Goal: Task Accomplishment & Management: Complete application form

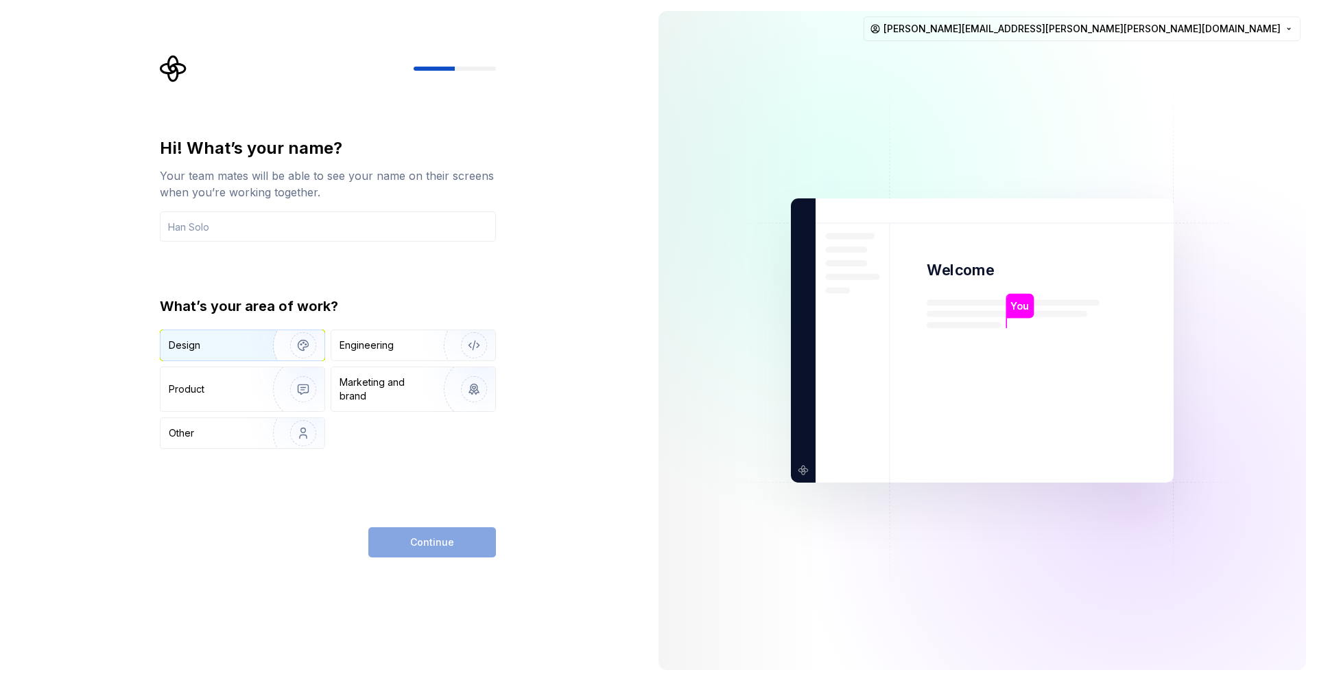
click at [246, 346] on div "Design" at bounding box center [212, 345] width 86 height 14
click at [288, 230] on input "text" at bounding box center [328, 226] width 336 height 30
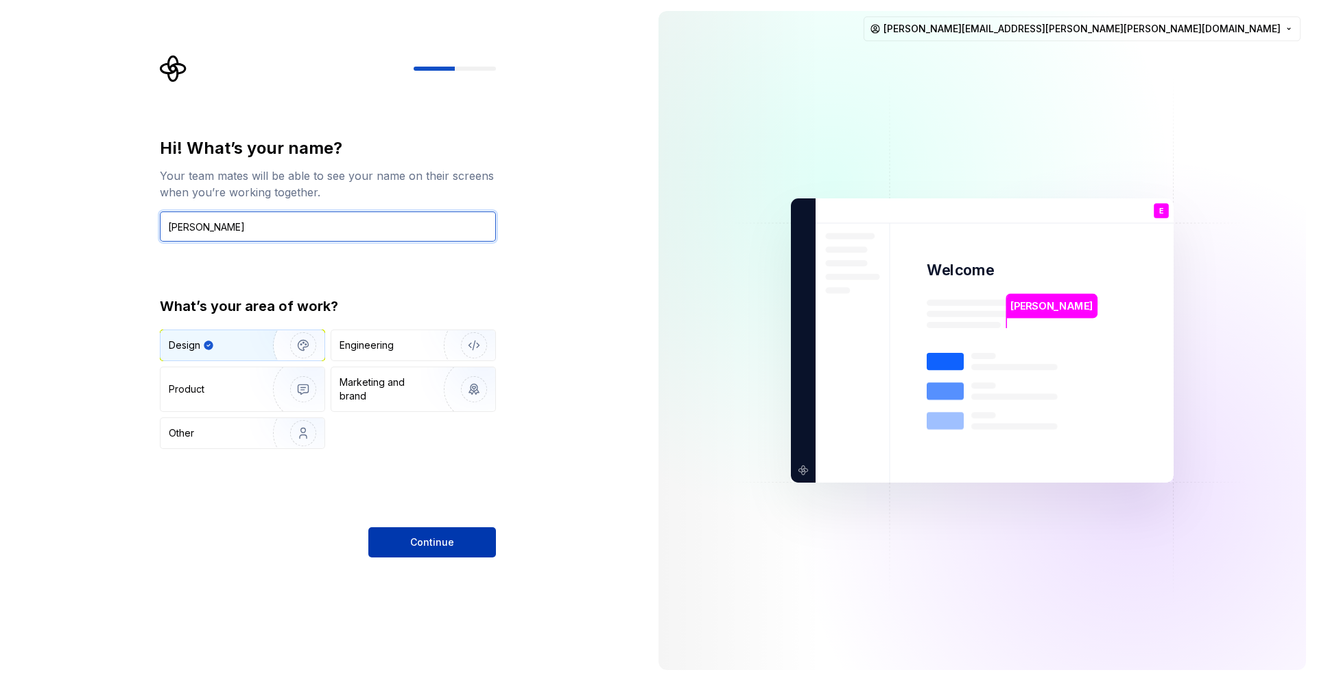
type input "[PERSON_NAME]"
click at [440, 545] on span "Continue" at bounding box center [432, 542] width 44 height 14
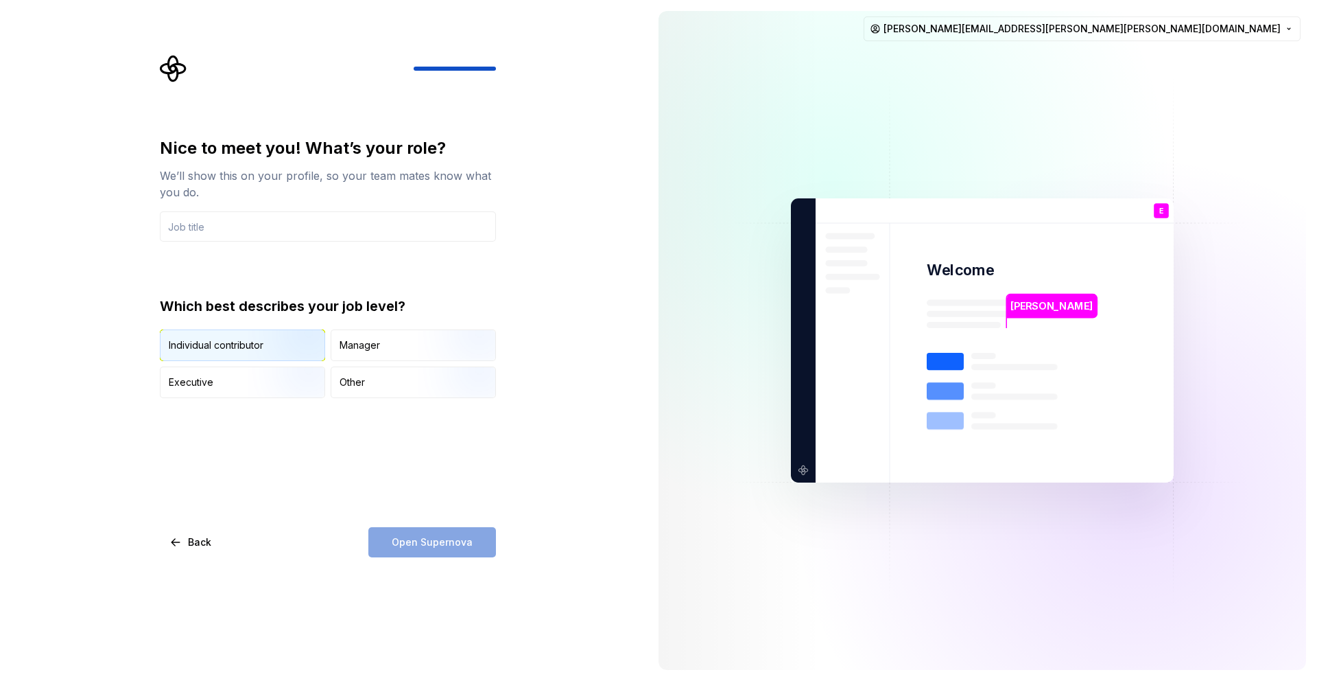
click at [236, 346] on div "Individual contributor" at bounding box center [216, 345] width 95 height 14
click at [232, 231] on input "text" at bounding box center [328, 226] width 336 height 30
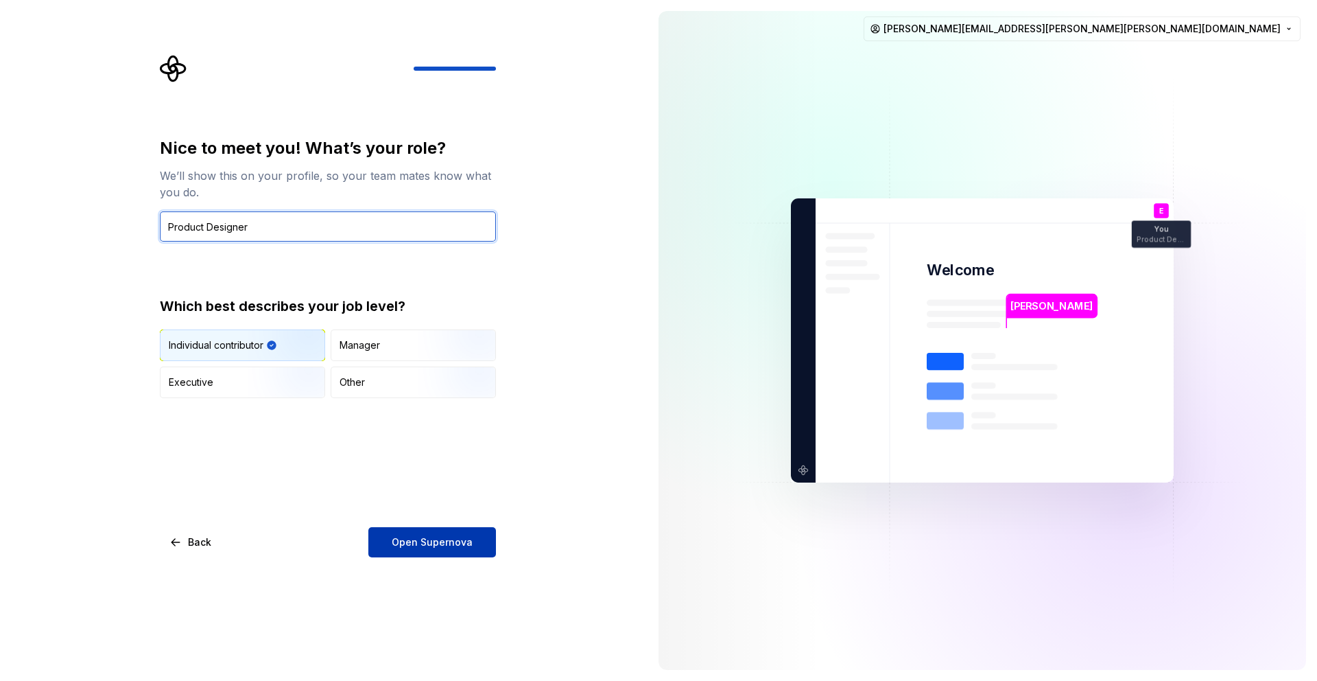
type input "Product Designer"
click at [436, 550] on button "Open Supernova" at bounding box center [432, 542] width 128 height 30
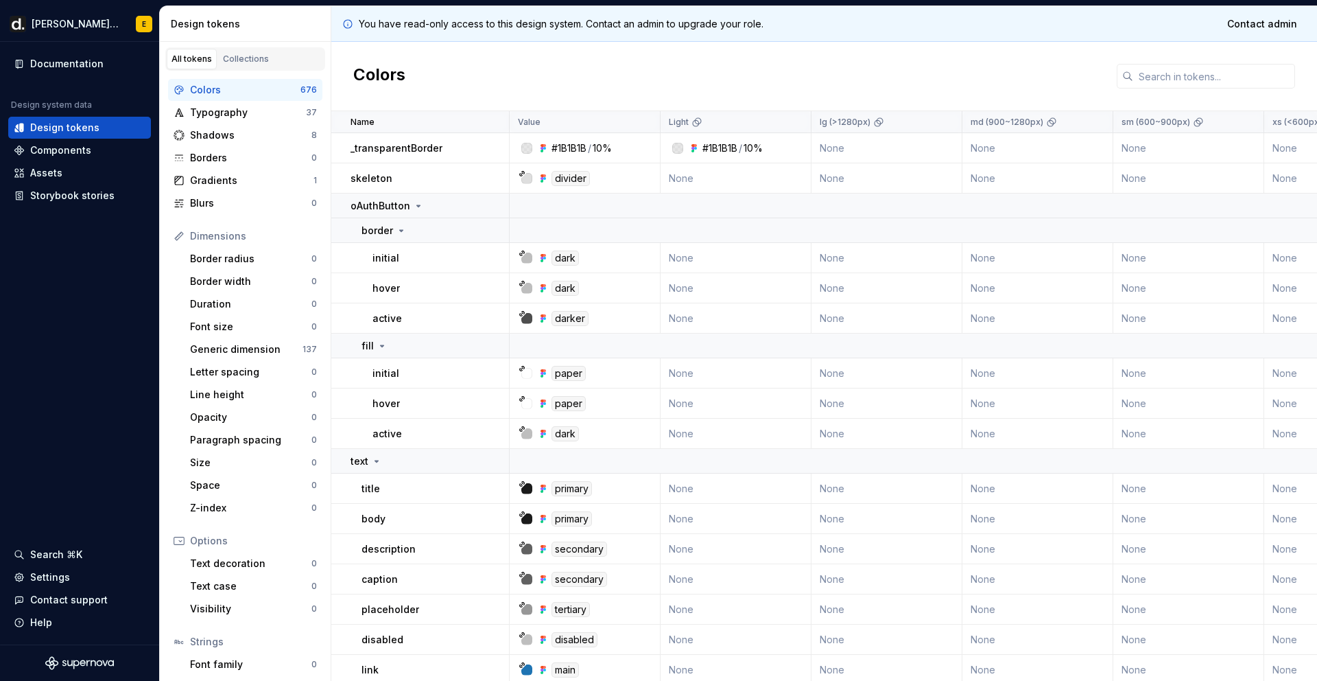
click at [731, 147] on div "#1B1B1B" at bounding box center [720, 148] width 35 height 14
click at [875, 148] on td "None" at bounding box center [887, 148] width 151 height 30
click at [235, 112] on div "Typography" at bounding box center [248, 113] width 116 height 14
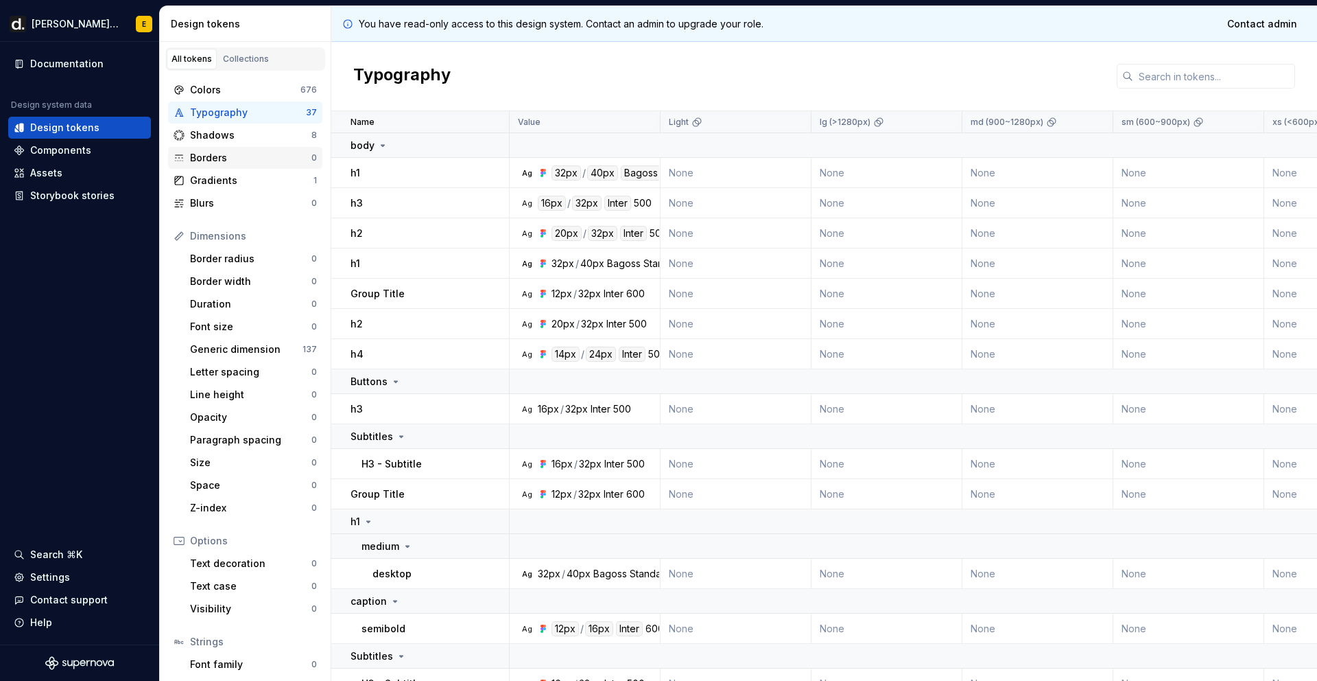
click at [232, 150] on div "Borders 0" at bounding box center [245, 158] width 154 height 22
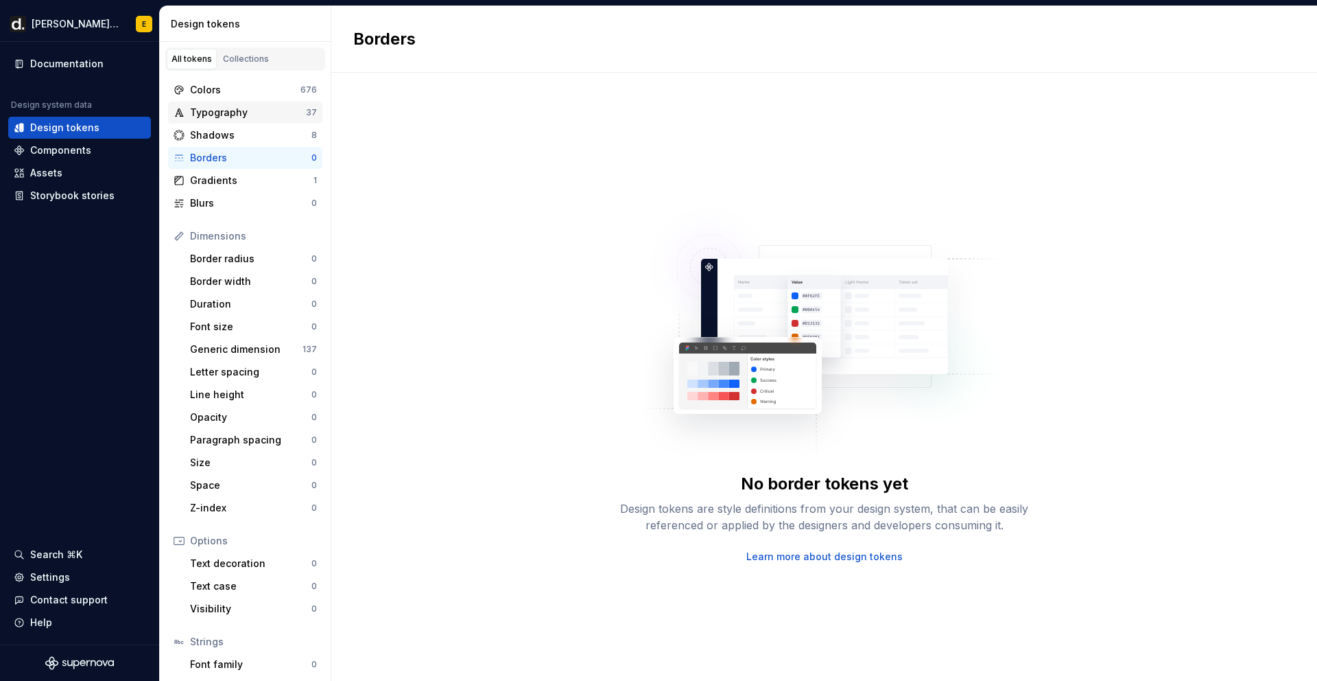
click at [216, 118] on div "Typography" at bounding box center [248, 113] width 116 height 14
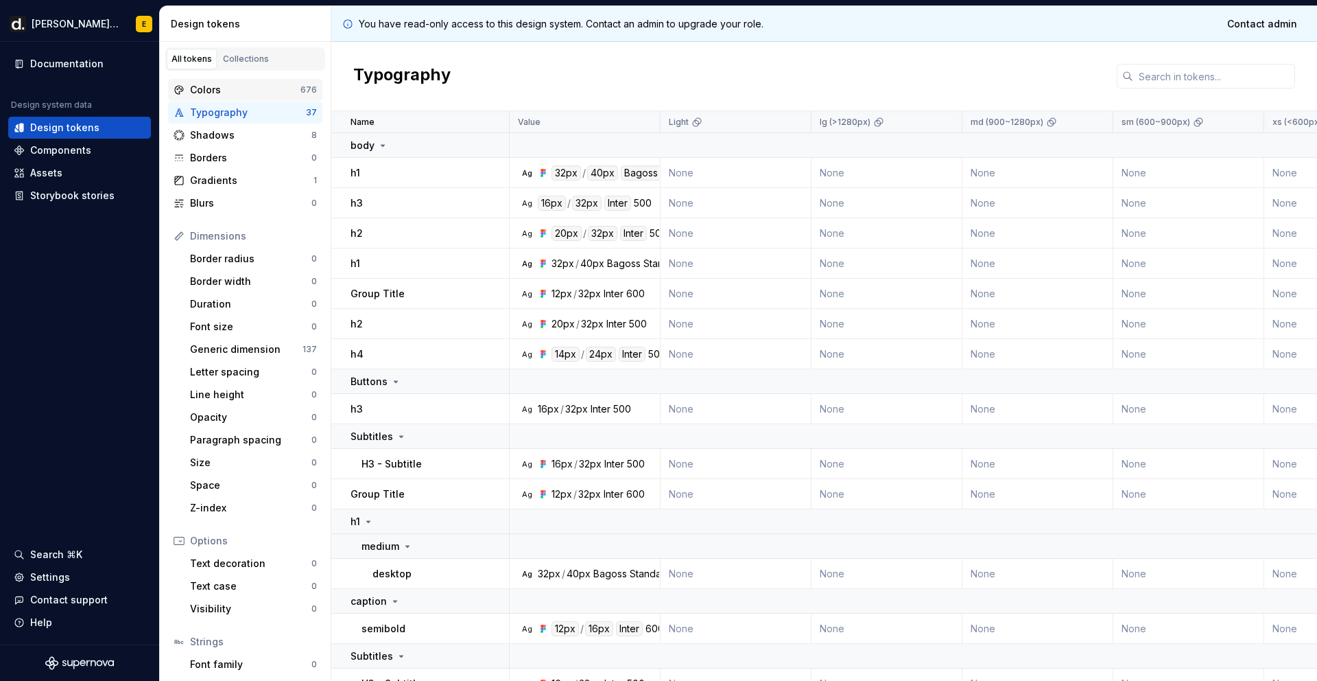
click at [222, 86] on div "Colors" at bounding box center [245, 90] width 110 height 14
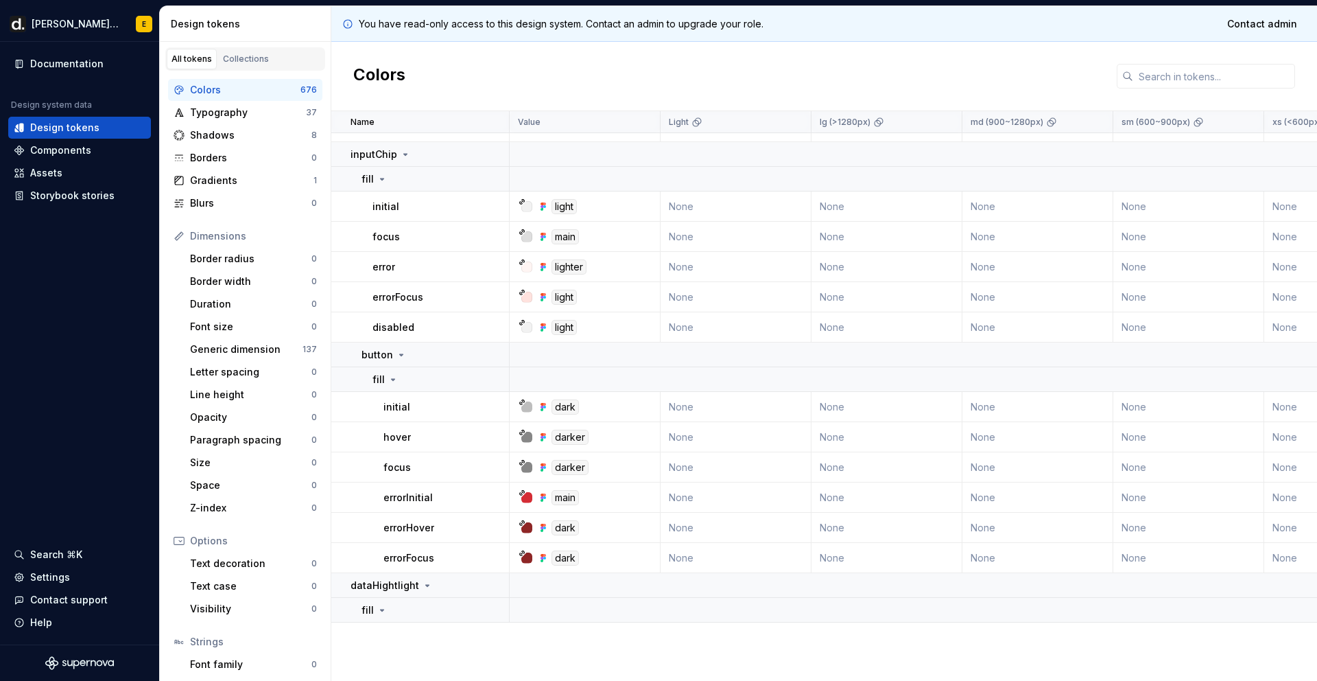
scroll to position [1604, 0]
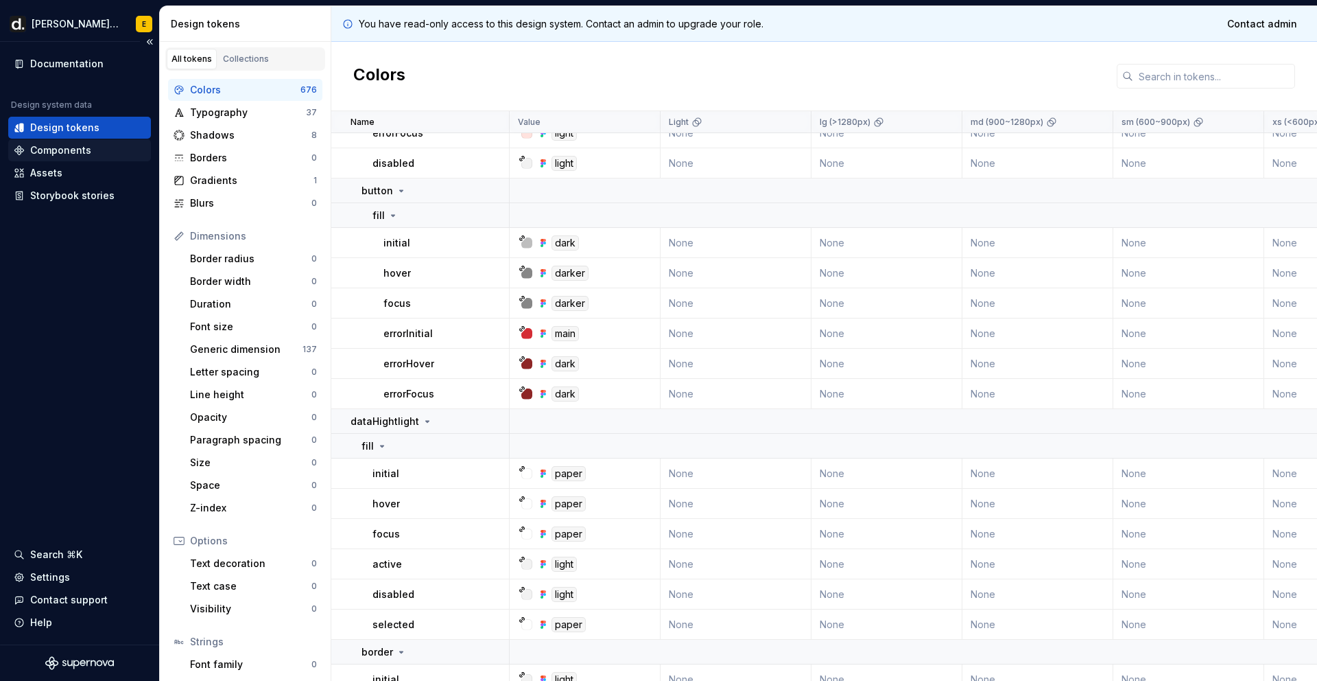
click at [94, 147] on div "Components" at bounding box center [80, 150] width 132 height 14
